Goal: Information Seeking & Learning: Learn about a topic

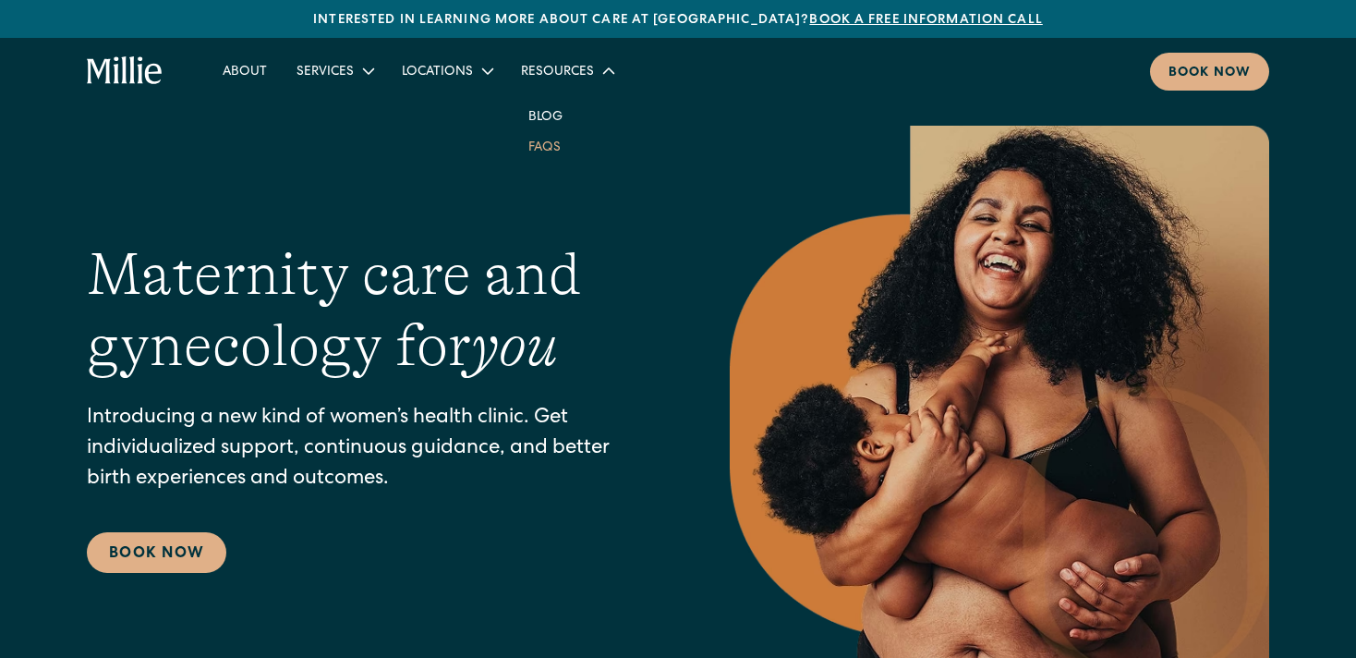
click at [540, 149] on link "FAQs" at bounding box center [545, 146] width 62 height 30
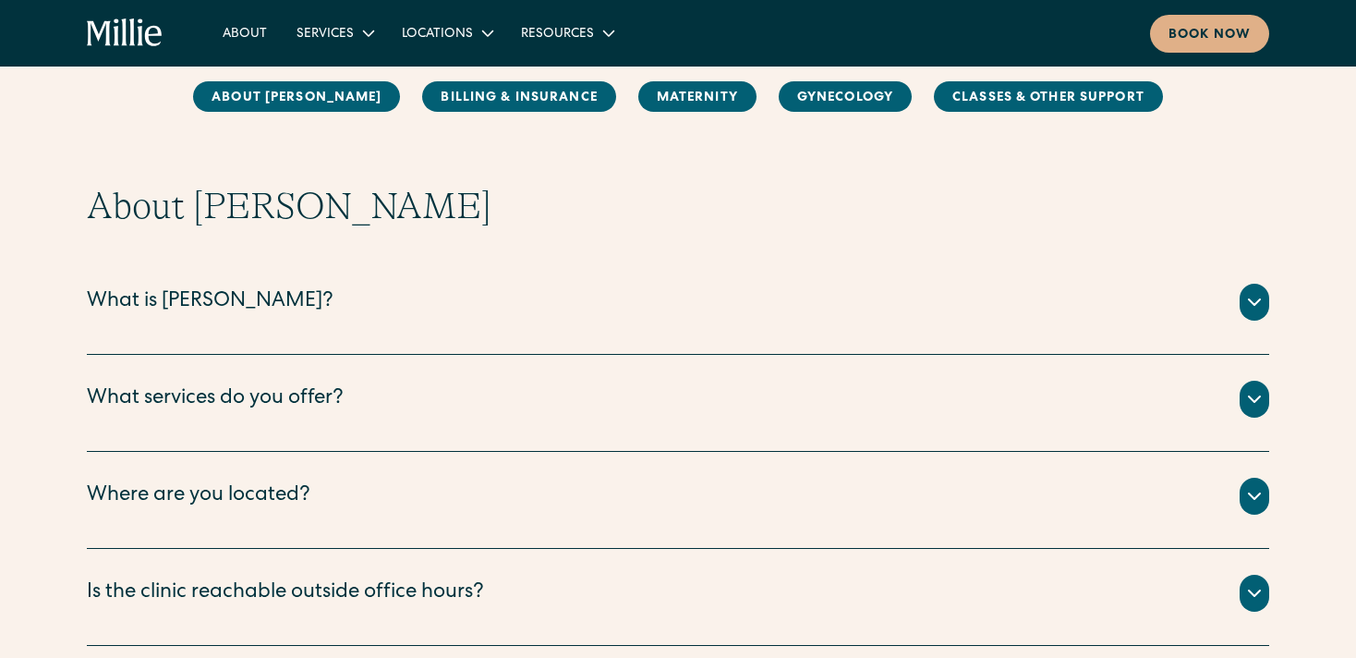
scroll to position [178, 0]
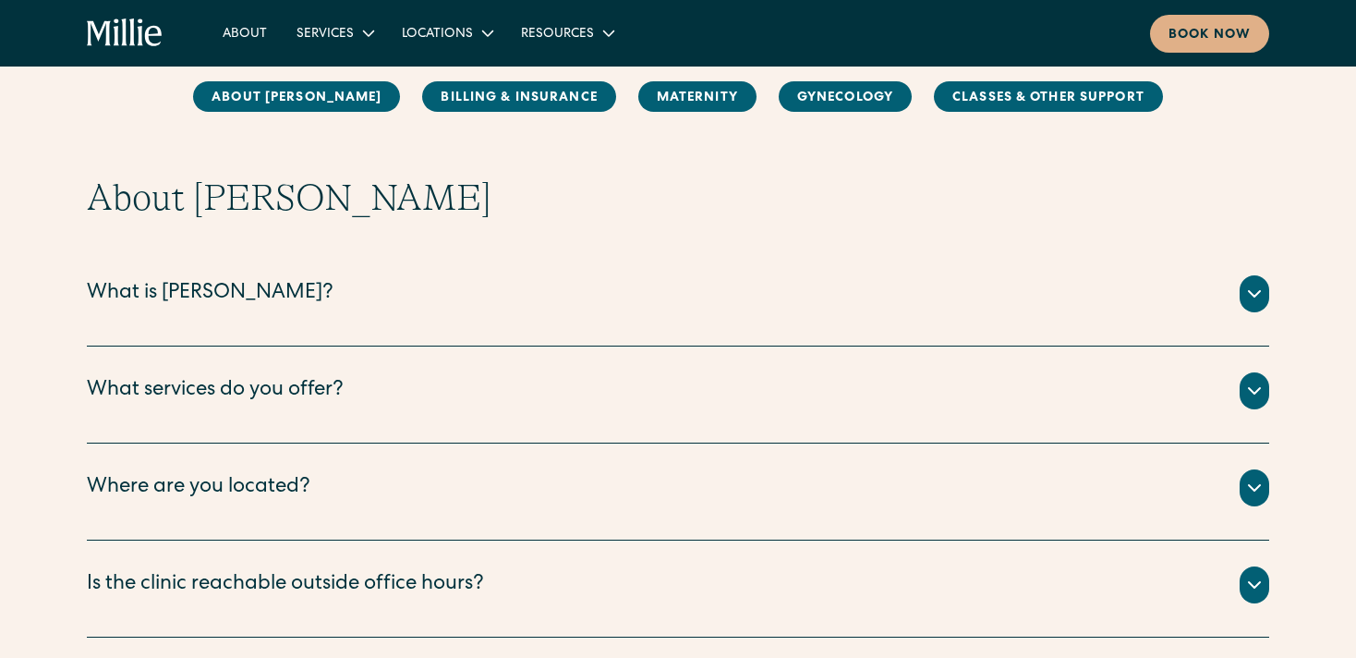
click at [407, 312] on div "[PERSON_NAME] is a new kind of women’s health clinic that offers complete, coll…" at bounding box center [678, 315] width 1183 height 7
click at [314, 389] on div "What services do you offer?" at bounding box center [215, 391] width 257 height 30
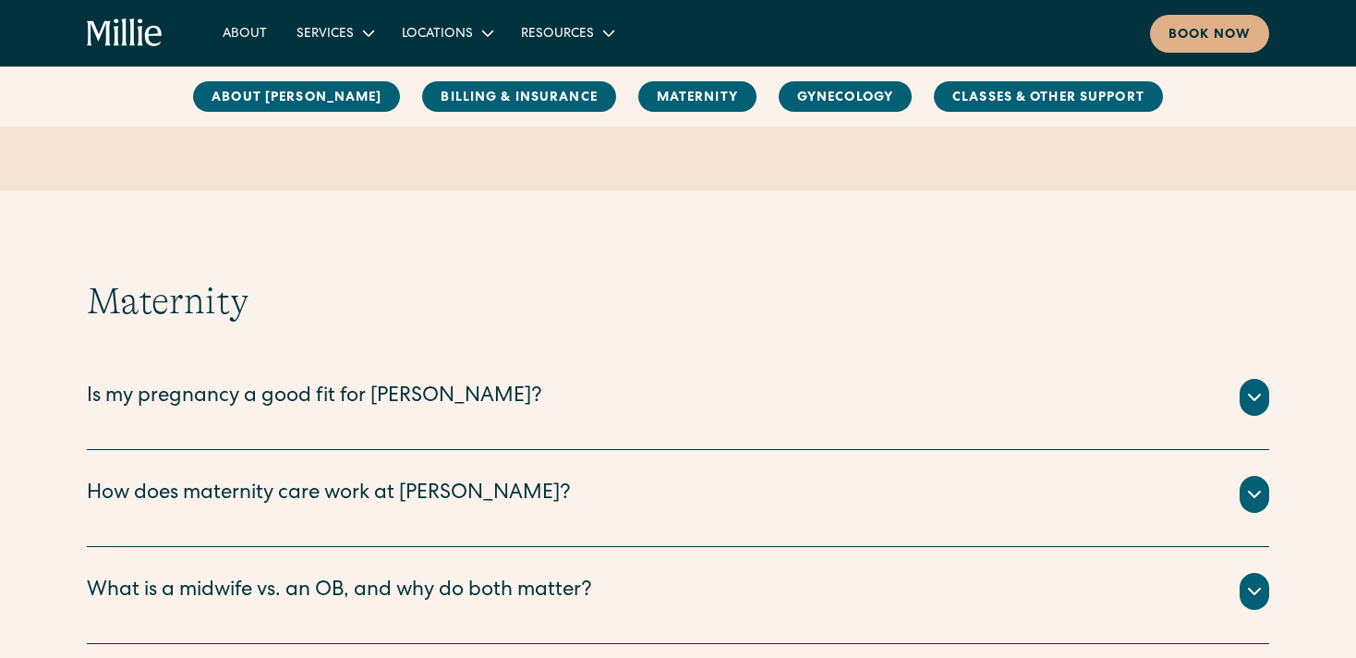
scroll to position [1509, 0]
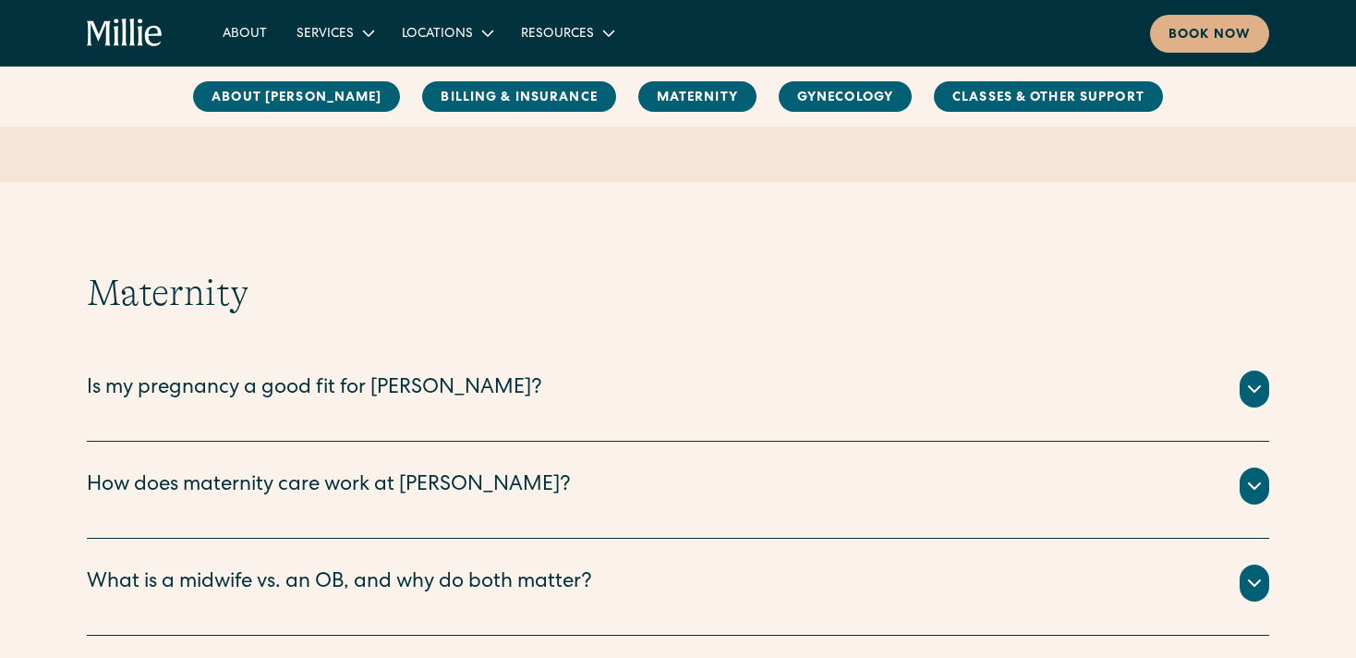
click at [308, 493] on div "How does maternity care work at [PERSON_NAME]?" at bounding box center [329, 486] width 484 height 30
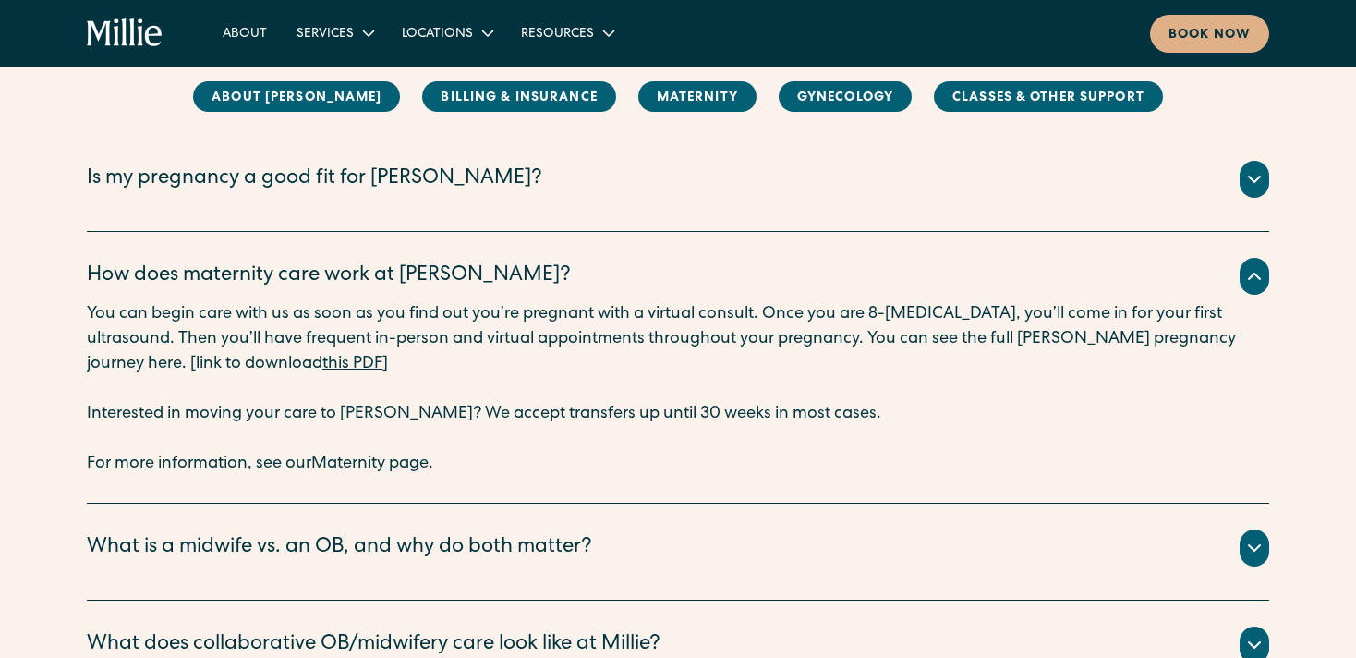
scroll to position [1728, 0]
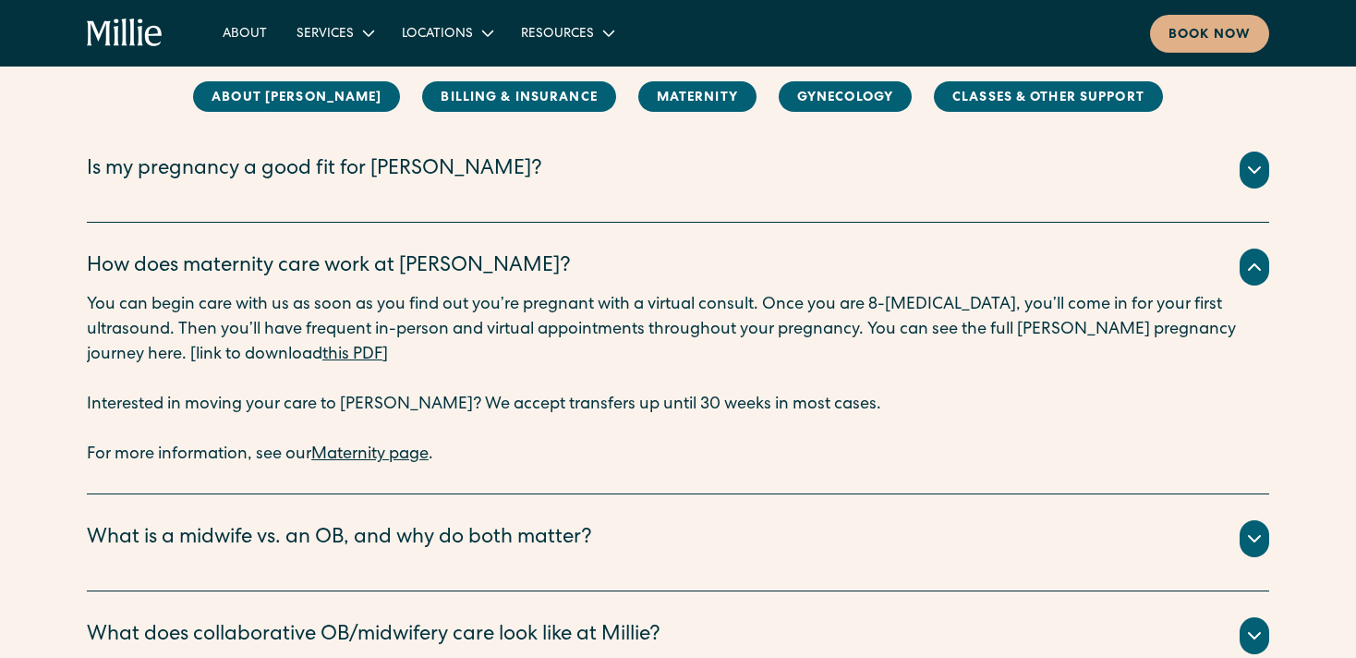
click at [322, 353] on link "this PDF" at bounding box center [352, 354] width 60 height 17
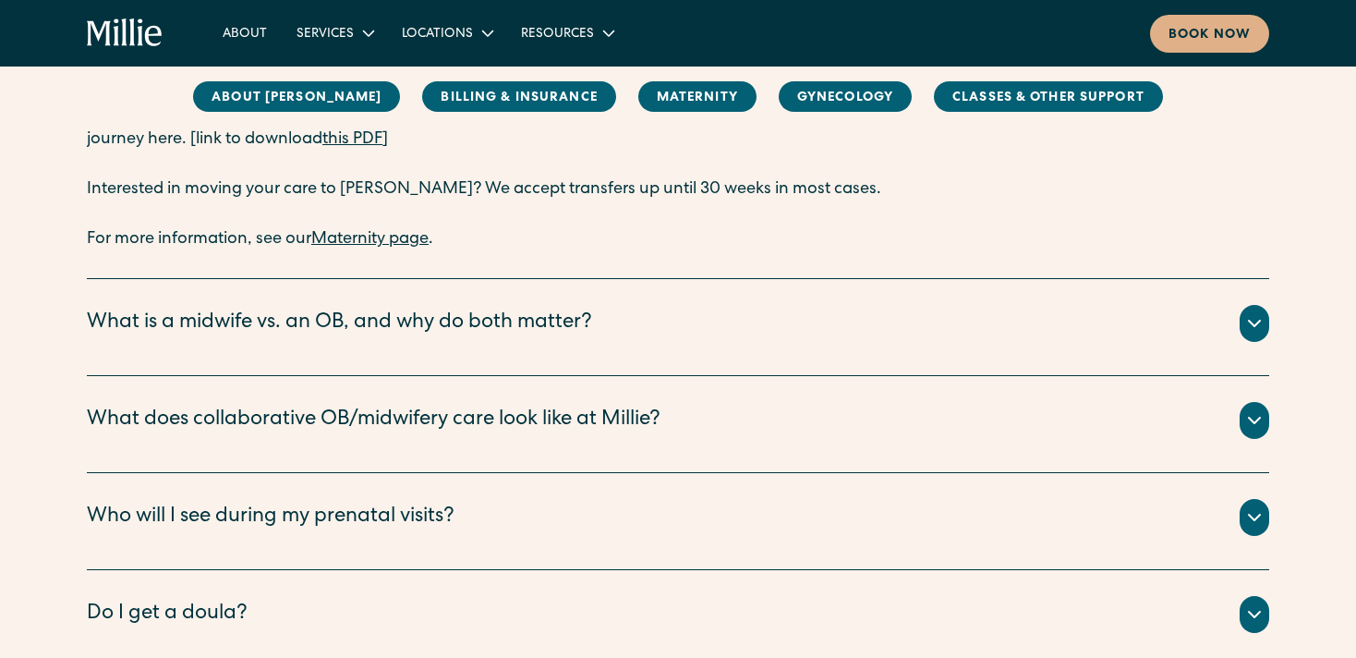
scroll to position [1950, 0]
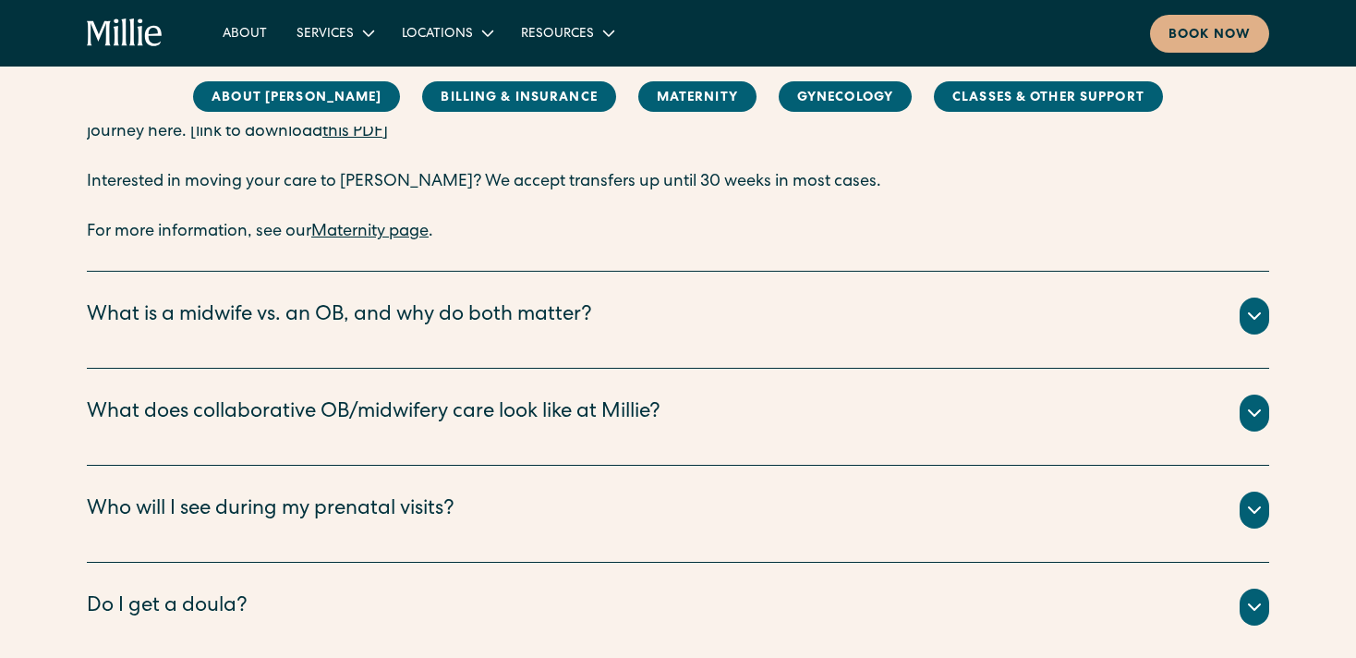
click at [451, 320] on div "What is a midwife vs. an OB, and why do both matter?" at bounding box center [339, 316] width 505 height 30
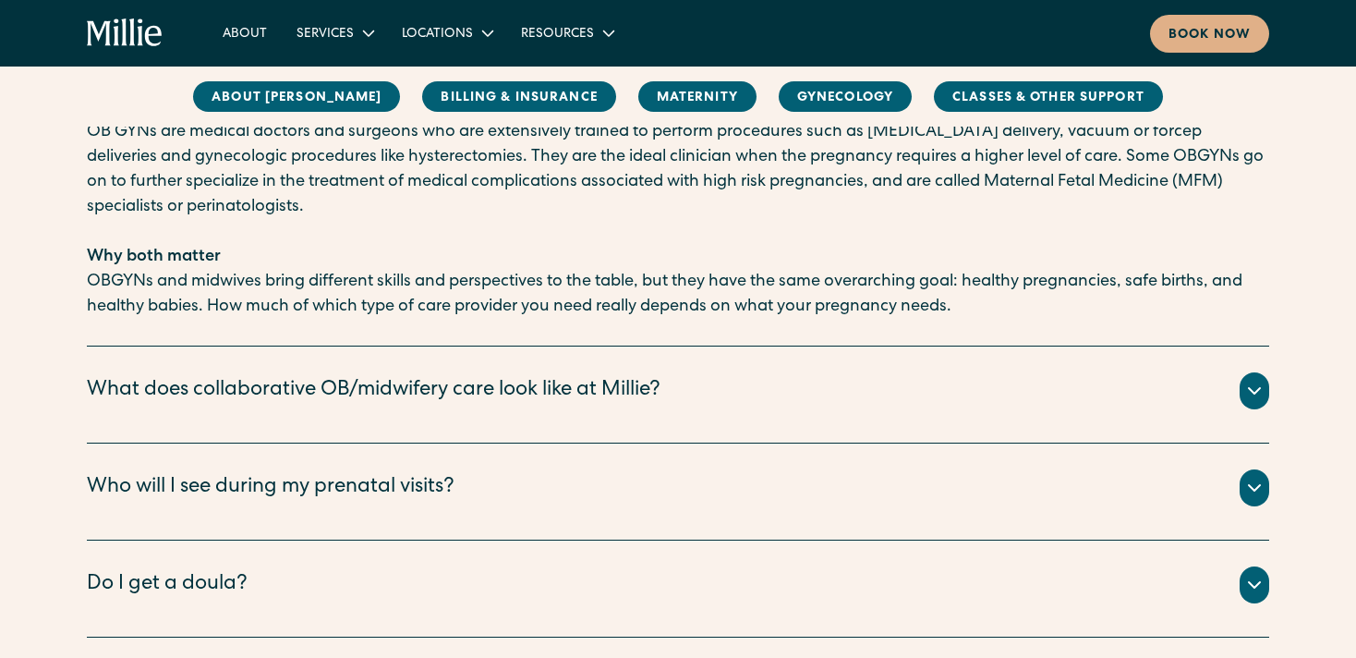
scroll to position [2451, 0]
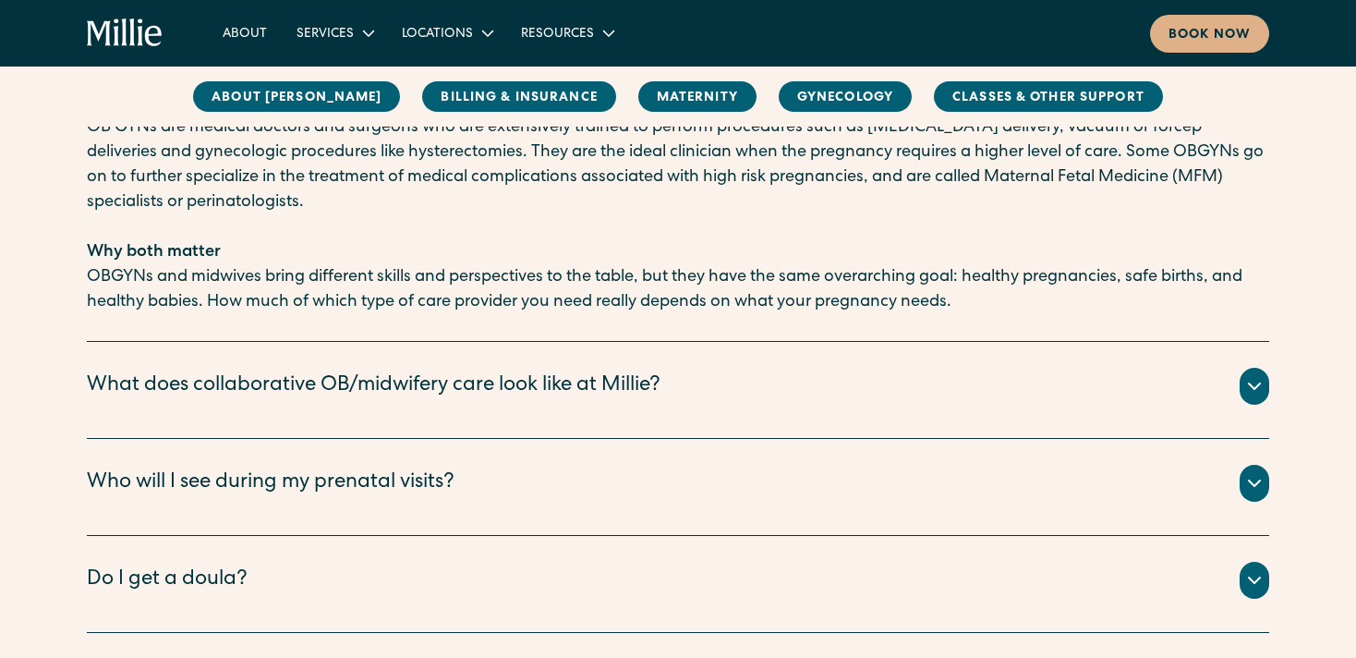
click at [421, 390] on div "What does collaborative OB/midwifery care look like at Millie?" at bounding box center [374, 386] width 574 height 30
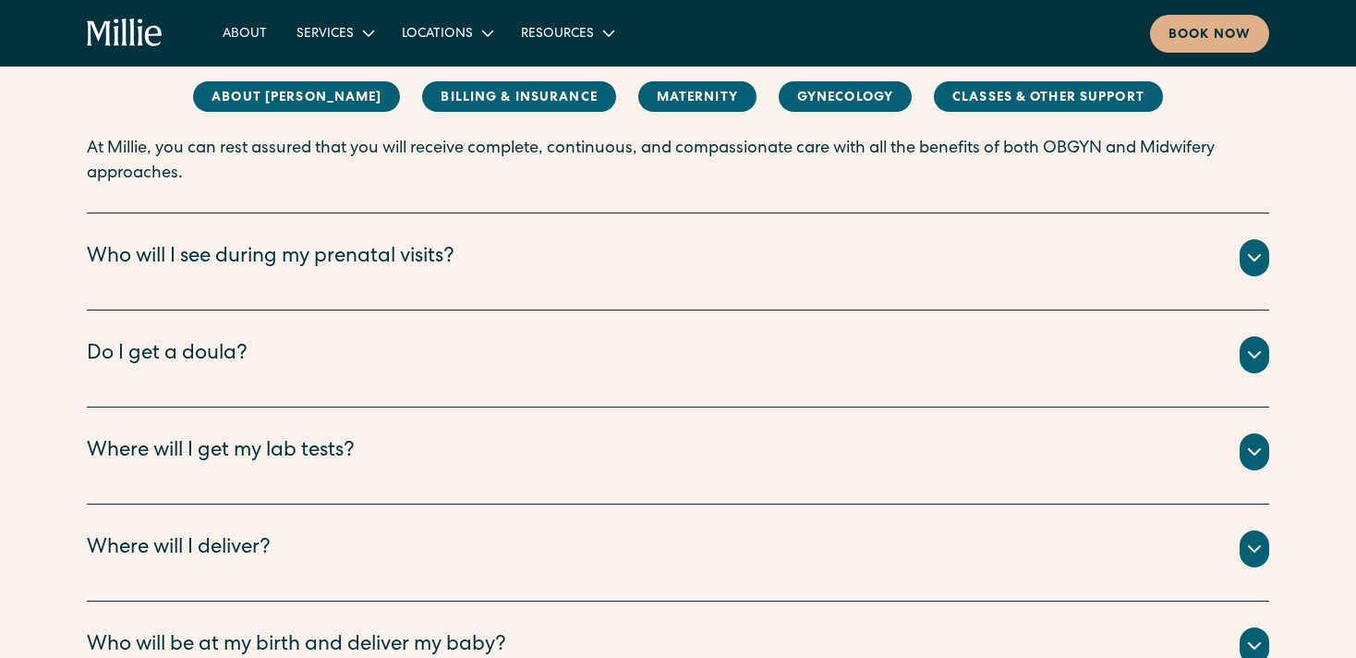
scroll to position [3055, 0]
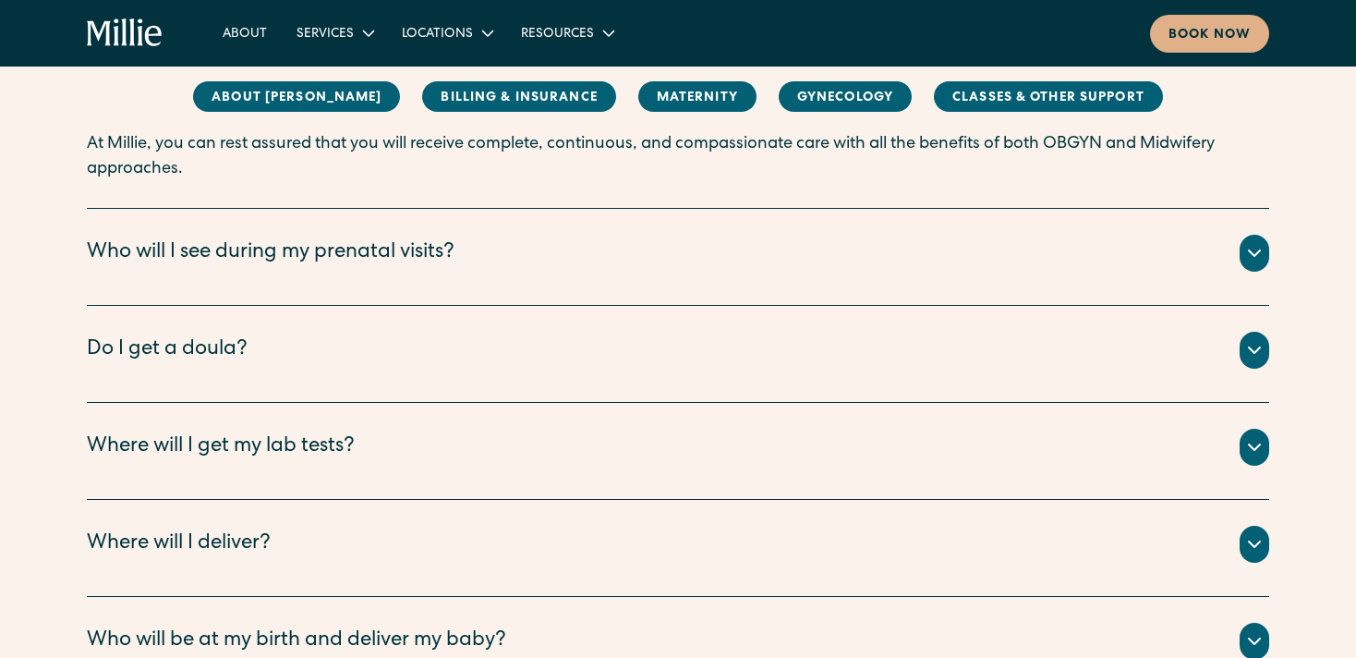
click at [421, 253] on div "Who will I see during my prenatal visits?" at bounding box center [271, 253] width 368 height 30
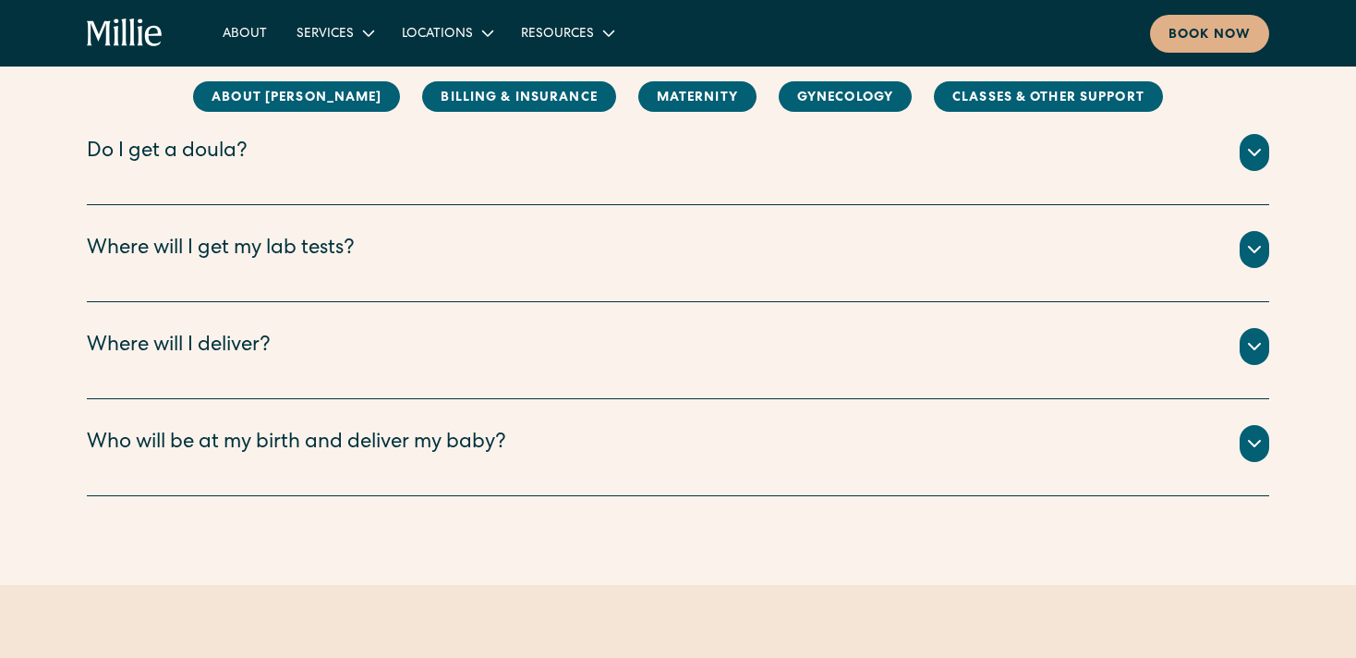
scroll to position [3294, 0]
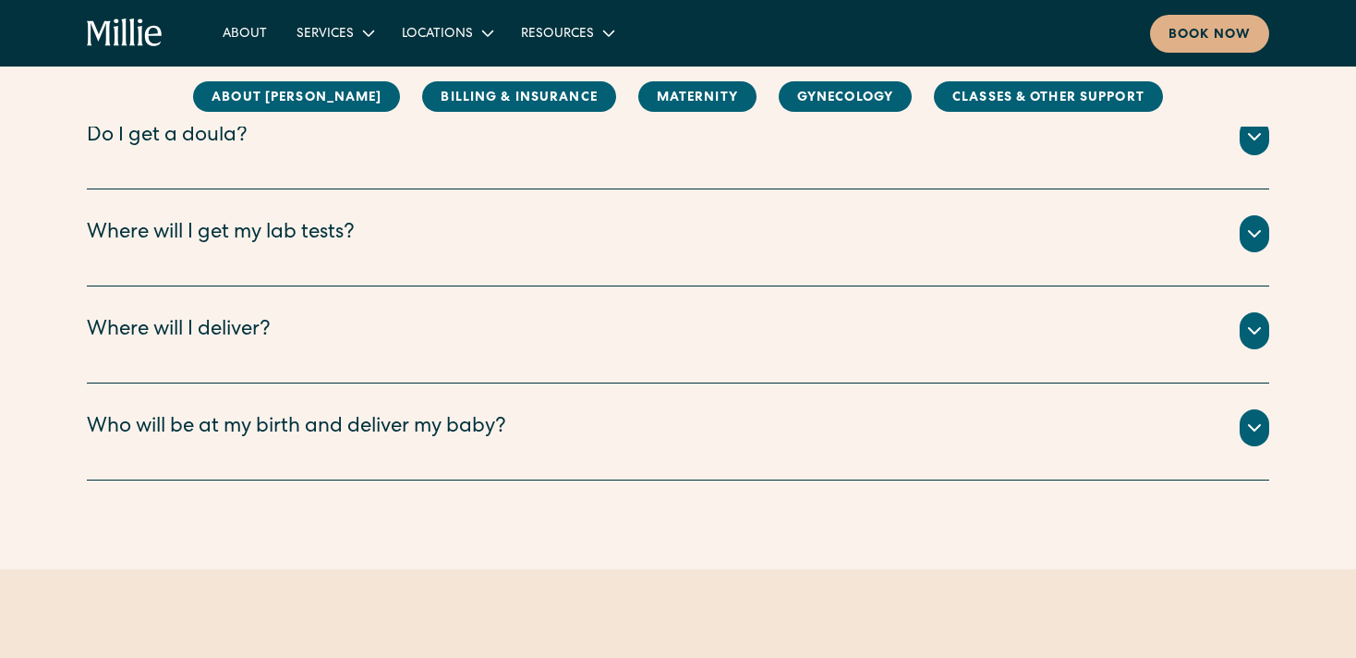
click at [241, 340] on div "Where will I deliver?" at bounding box center [179, 331] width 184 height 30
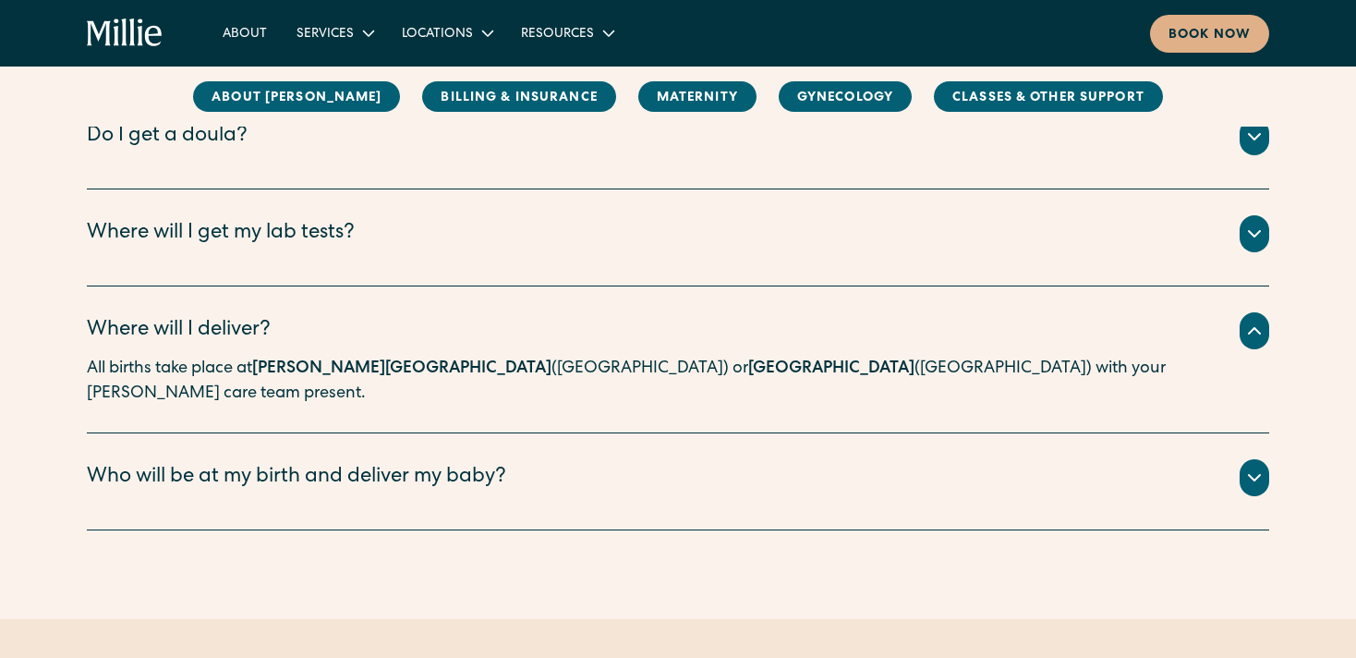
click at [381, 464] on div "Who will be at my birth and deliver my baby?" at bounding box center [296, 478] width 419 height 30
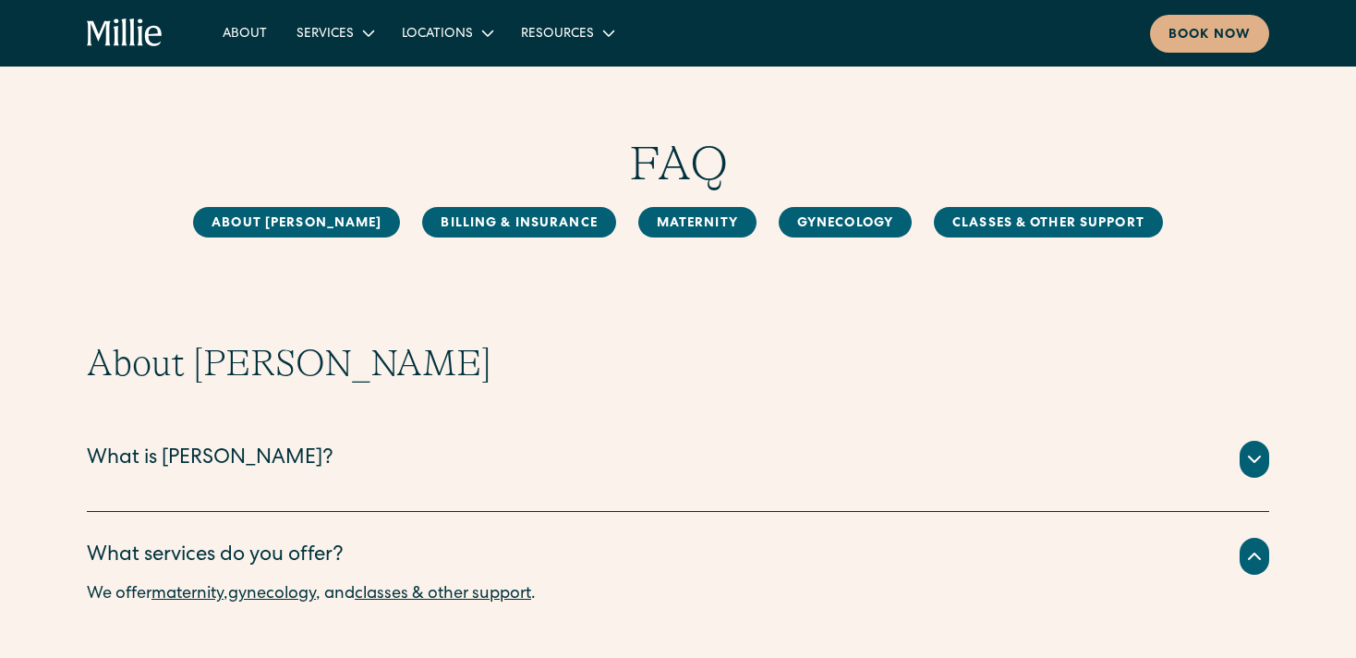
scroll to position [0, 0]
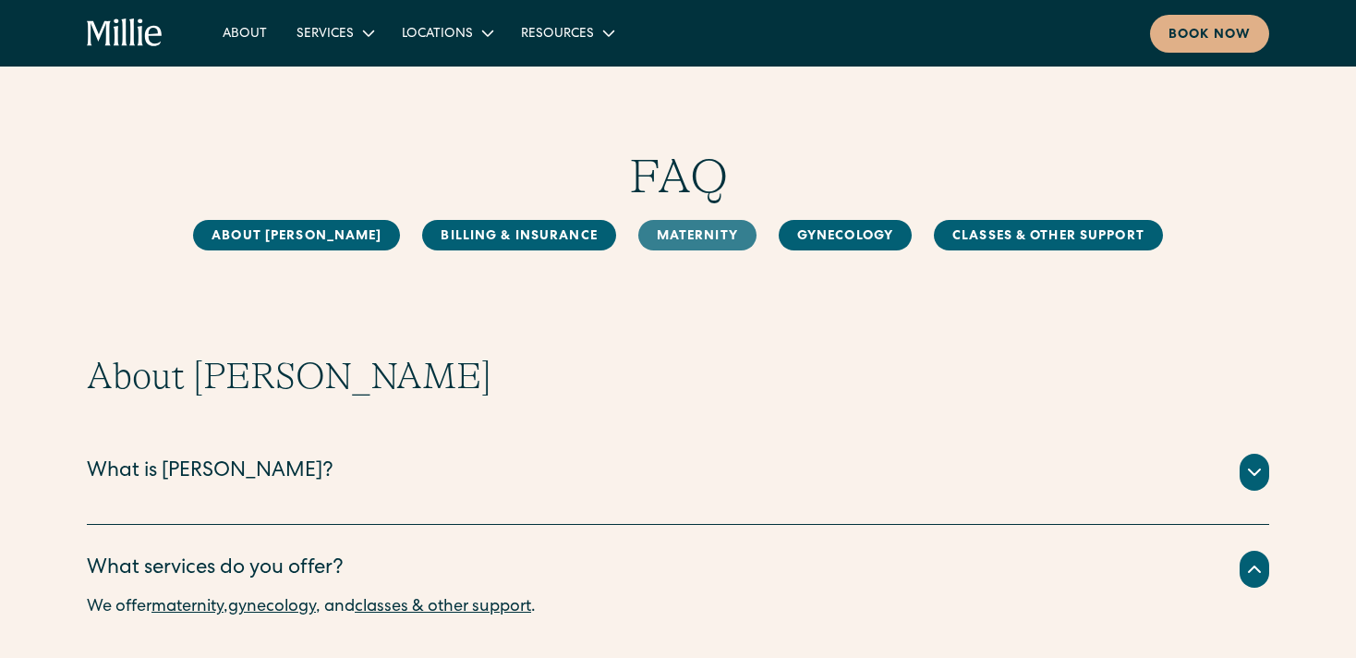
click at [664, 235] on link "MAternity" at bounding box center [697, 235] width 118 height 30
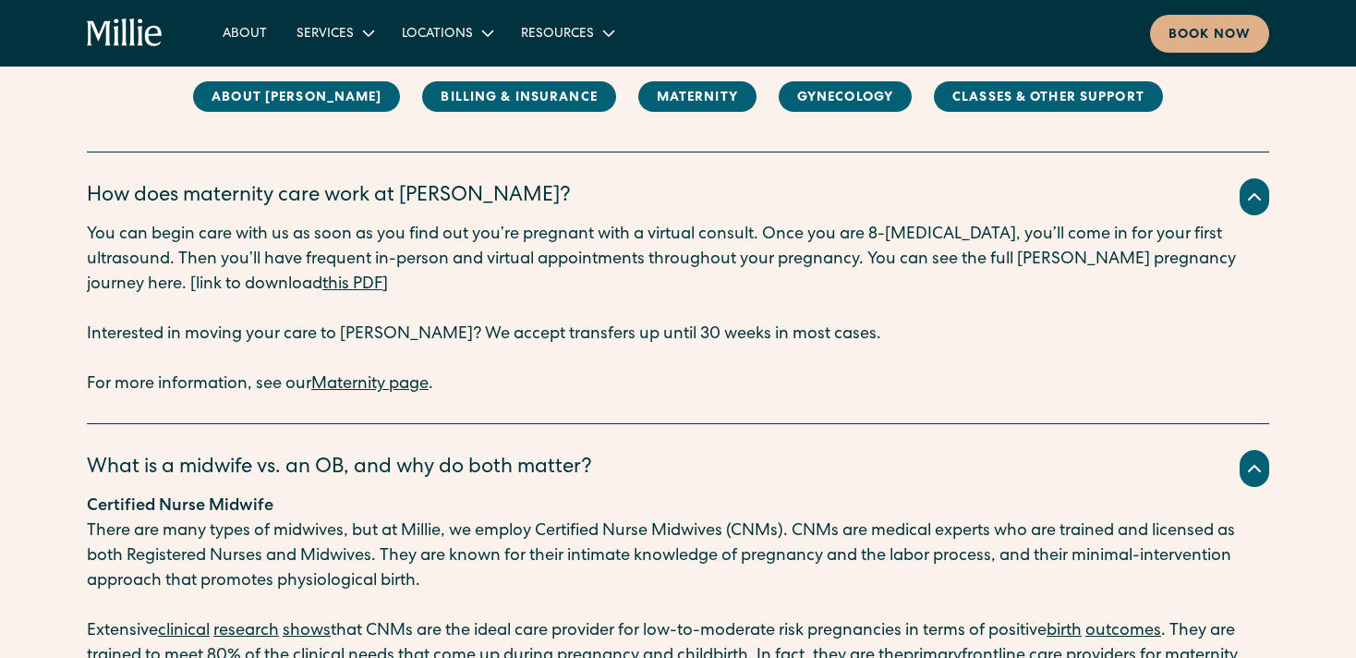
scroll to position [1801, 0]
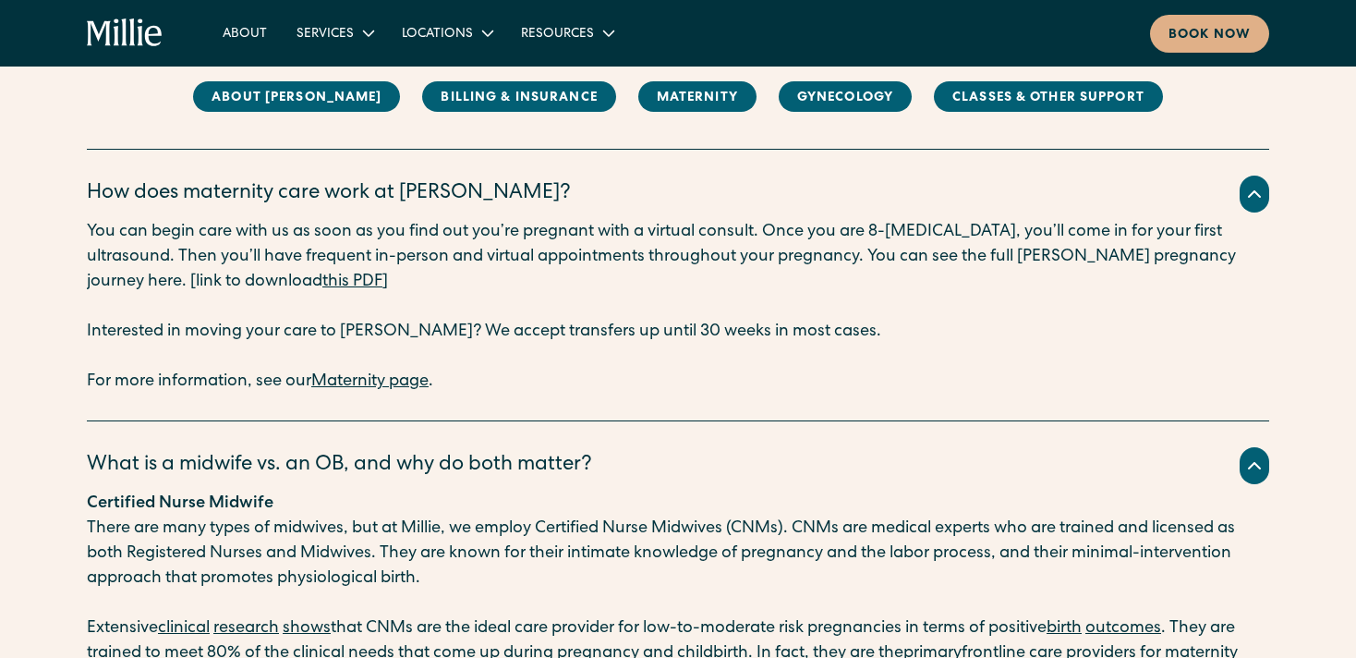
click at [322, 289] on link "this PDF" at bounding box center [352, 281] width 60 height 17
click at [322, 273] on link "this PDF" at bounding box center [352, 281] width 60 height 17
